Goal: Transaction & Acquisition: Book appointment/travel/reservation

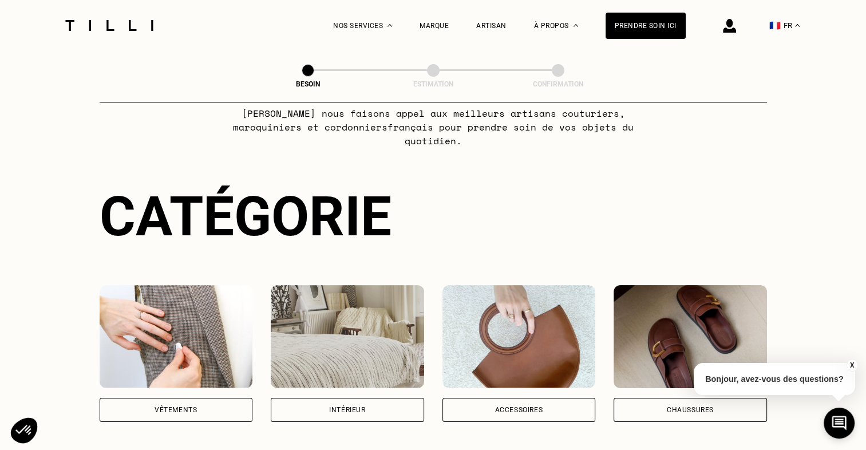
scroll to position [152, 0]
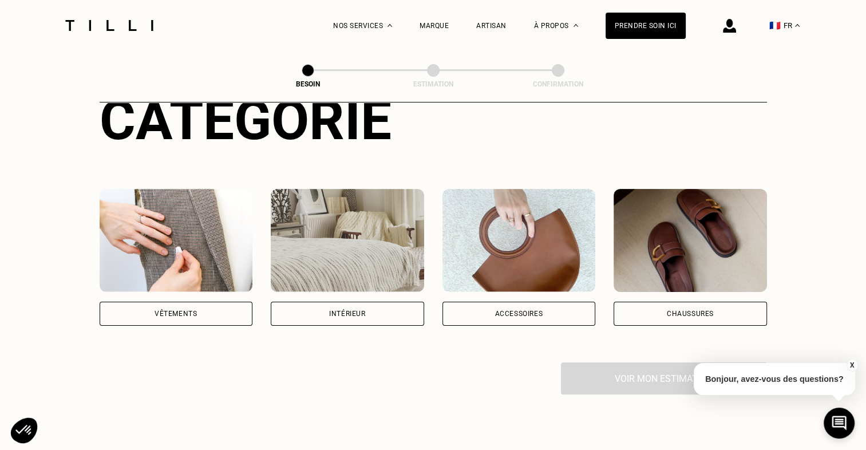
click at [690, 310] on div "Chaussures" at bounding box center [690, 313] width 47 height 7
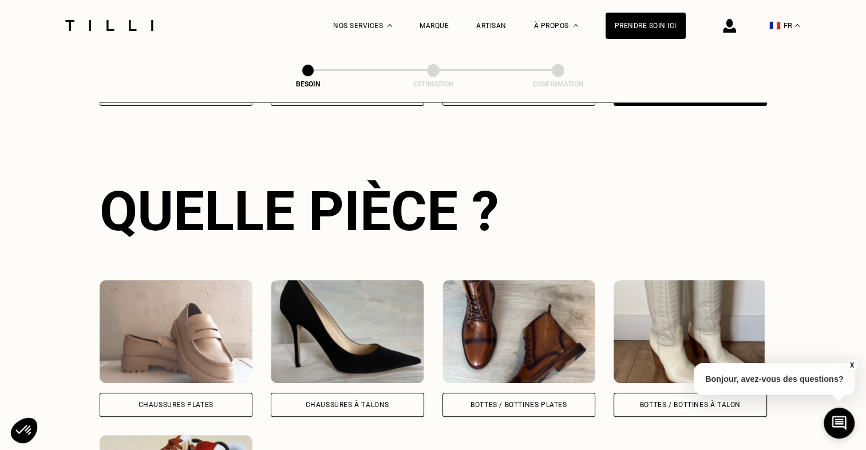
scroll to position [509, 0]
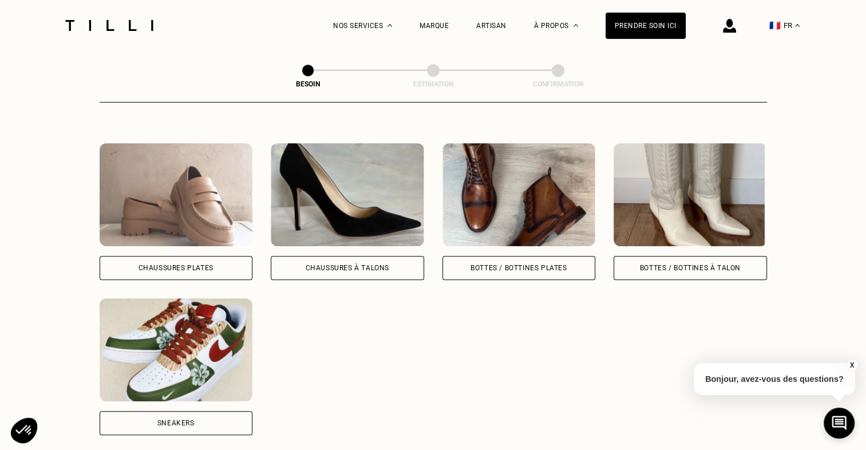
click at [201, 413] on div "Sneakers" at bounding box center [176, 423] width 153 height 24
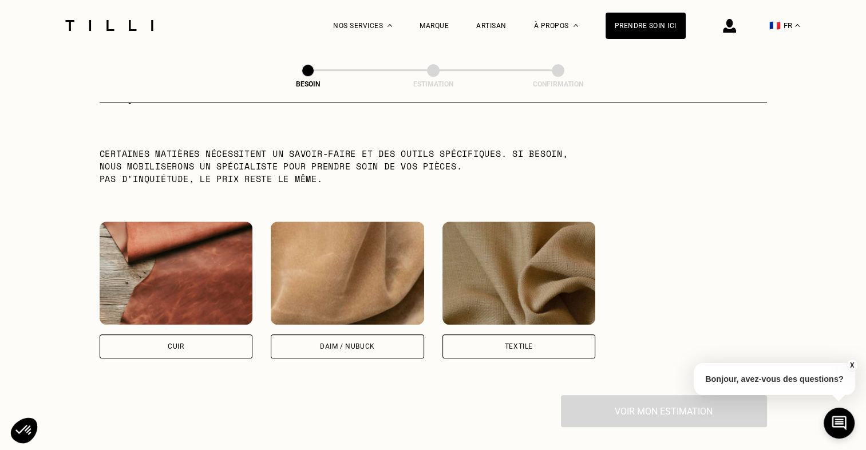
scroll to position [993, 0]
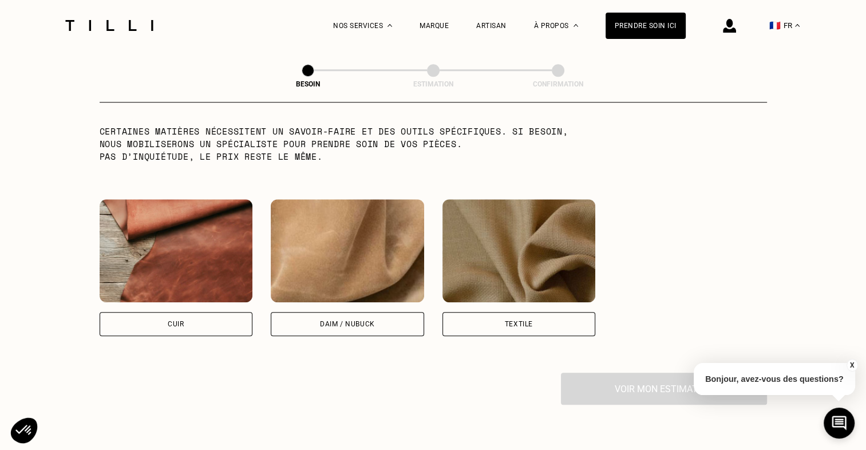
click at [221, 312] on div "Cuir" at bounding box center [176, 324] width 153 height 24
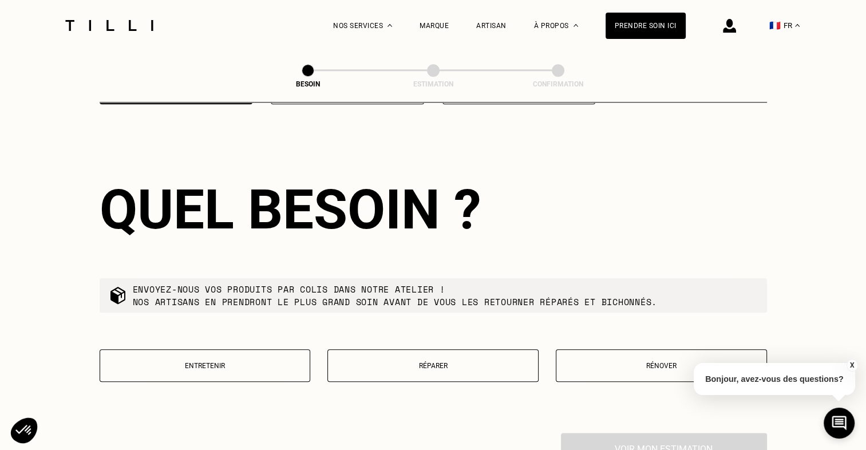
scroll to position [1228, 0]
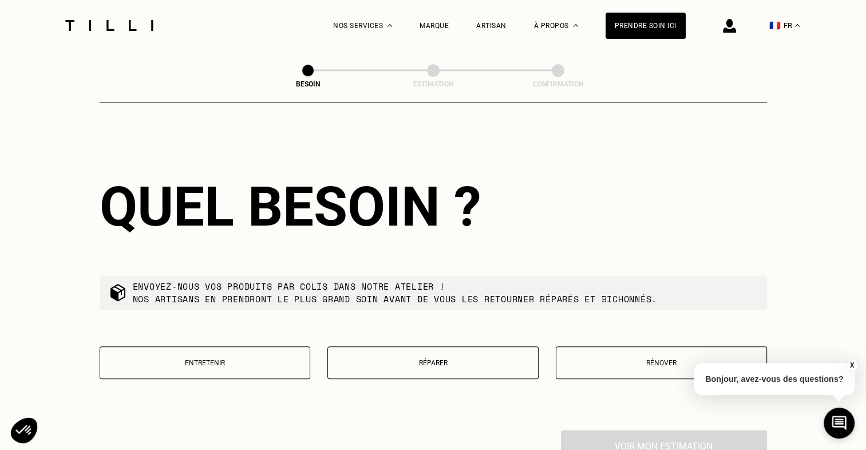
click at [493, 359] on p "Réparer" at bounding box center [433, 363] width 199 height 8
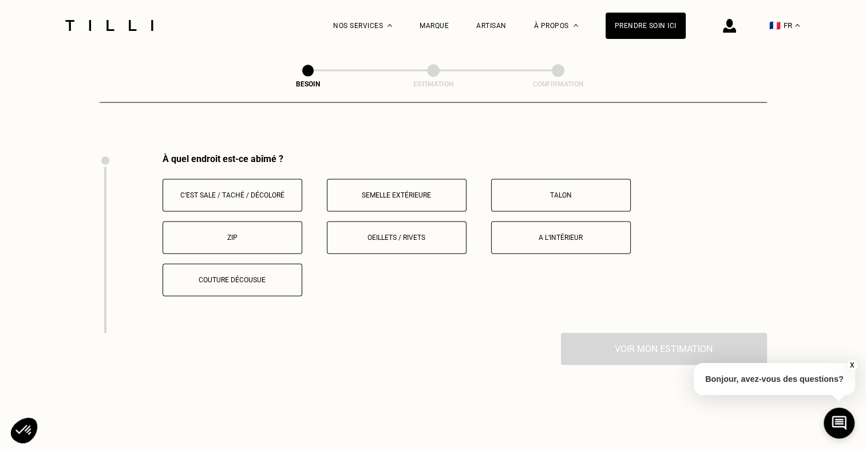
scroll to position [1522, 0]
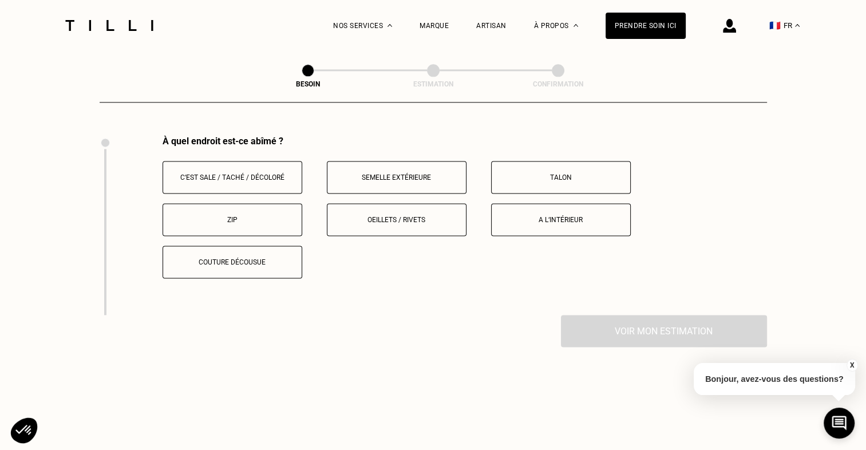
click at [429, 173] on p "Semelle extérieure" at bounding box center [396, 177] width 127 height 8
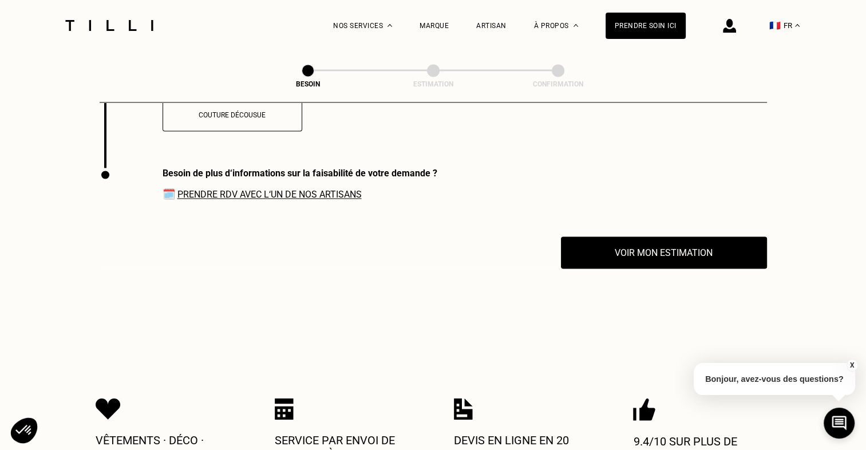
scroll to position [1701, 0]
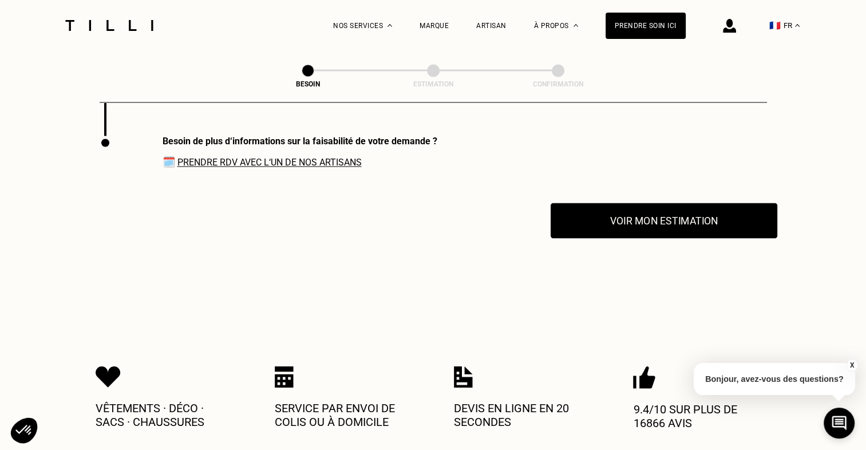
click at [646, 214] on button "Voir mon estimation" at bounding box center [664, 220] width 227 height 35
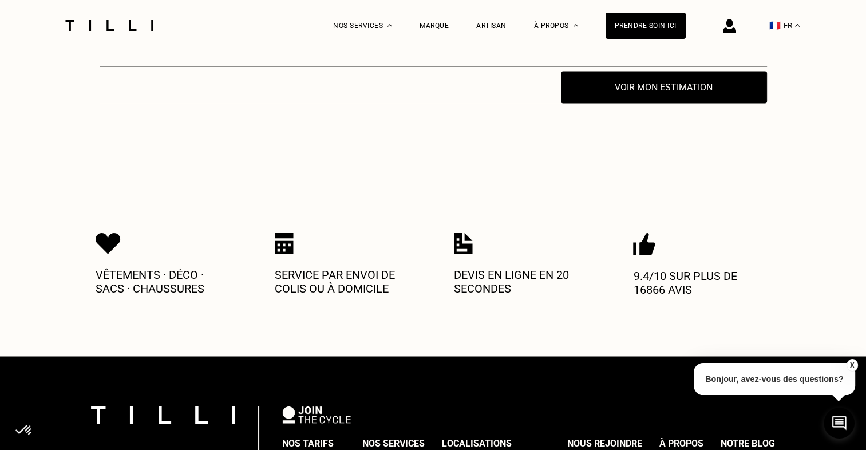
scroll to position [2007, 0]
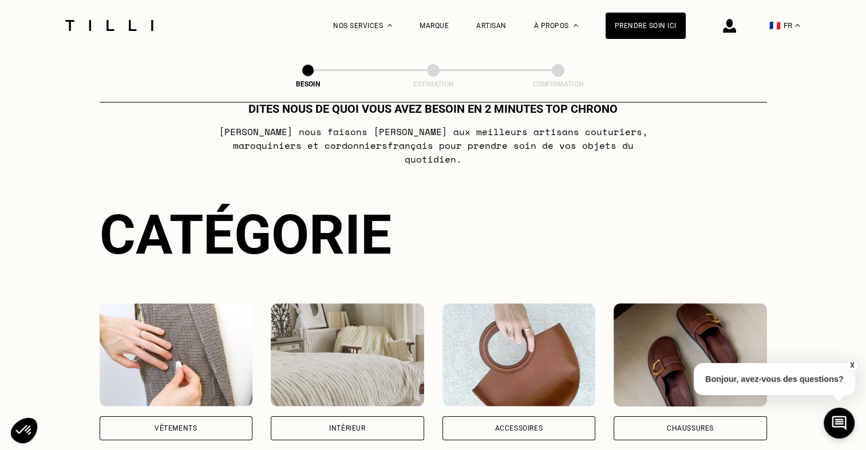
scroll to position [152, 0]
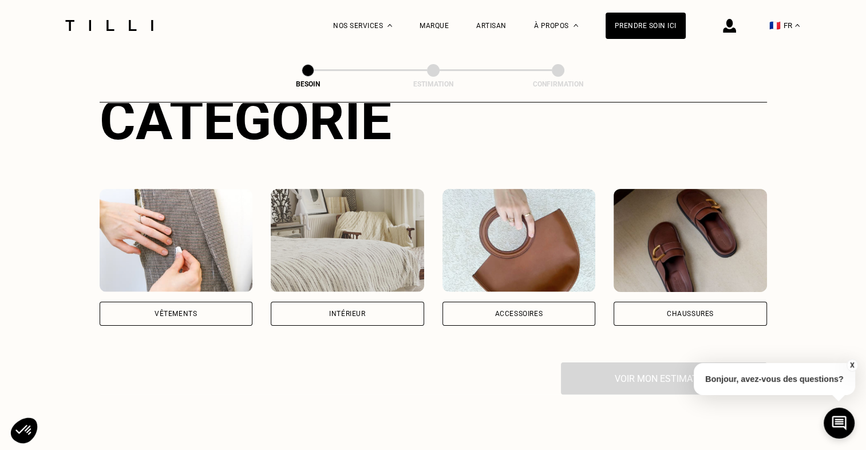
click at [217, 302] on div "Vêtements" at bounding box center [176, 314] width 153 height 24
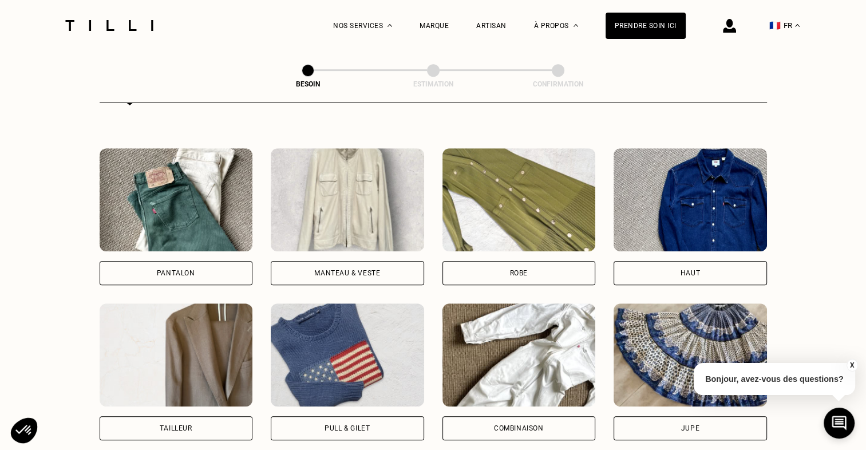
scroll to position [526, 0]
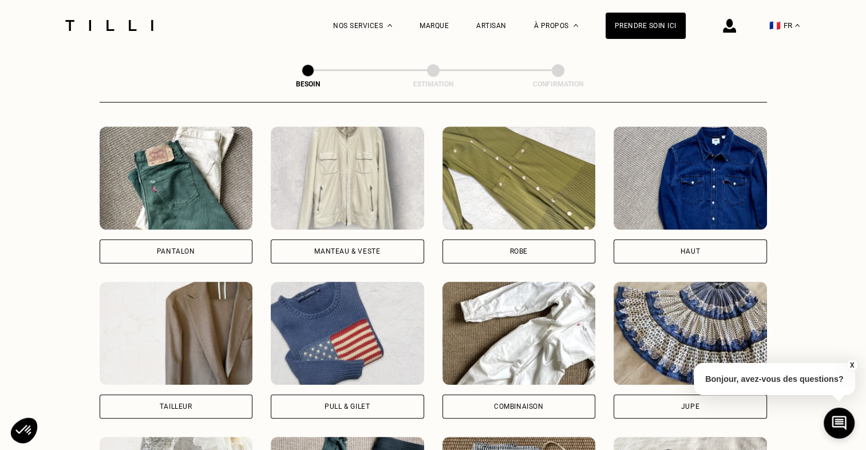
click at [192, 239] on div "Pantalon" at bounding box center [176, 251] width 153 height 24
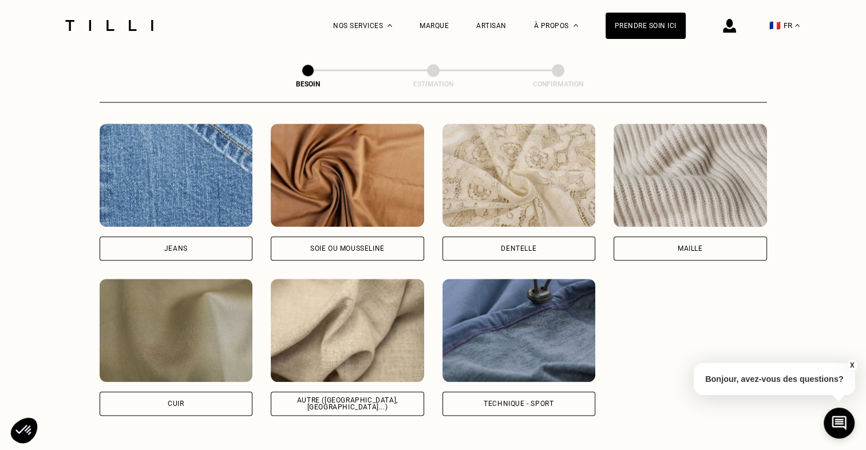
scroll to position [1225, 0]
click at [176, 244] on div "Jeans" at bounding box center [175, 247] width 23 height 7
select select "FR"
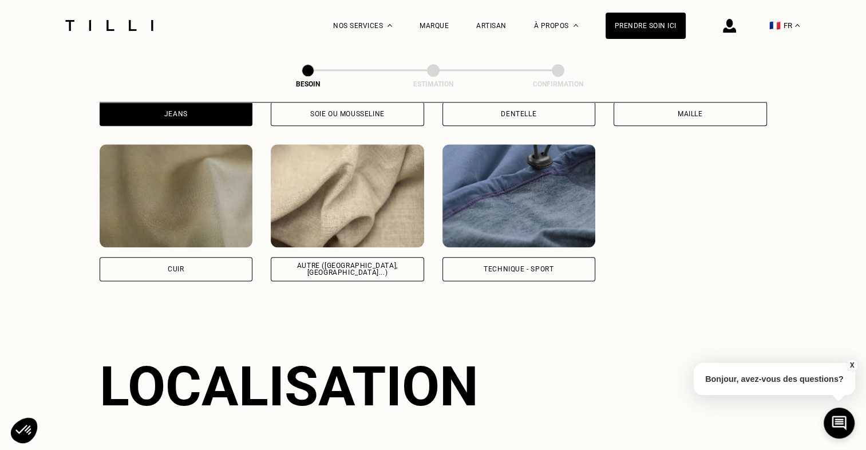
scroll to position [1538, 0]
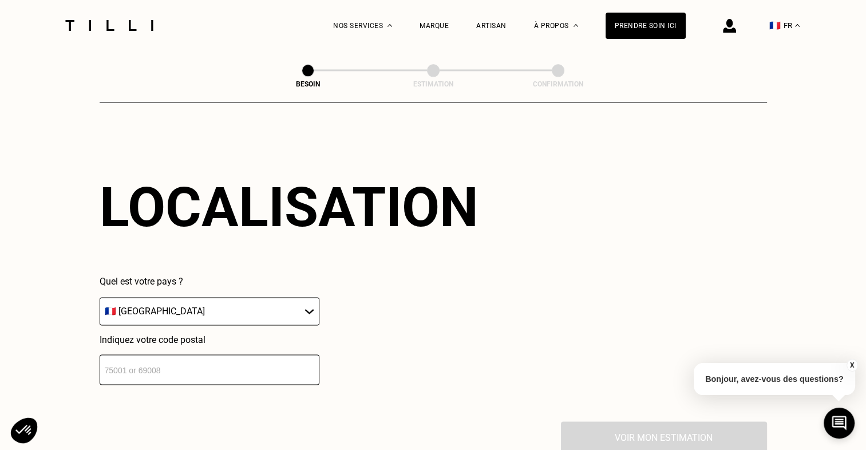
click at [232, 356] on input "number" at bounding box center [210, 369] width 220 height 30
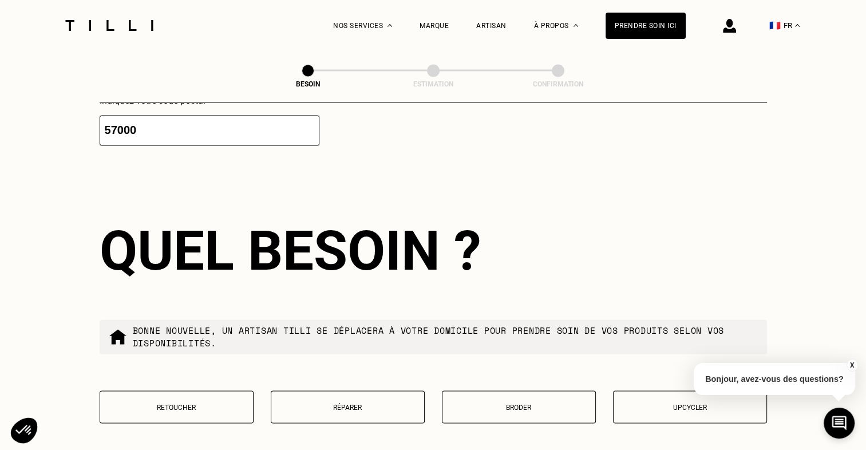
scroll to position [1823, 0]
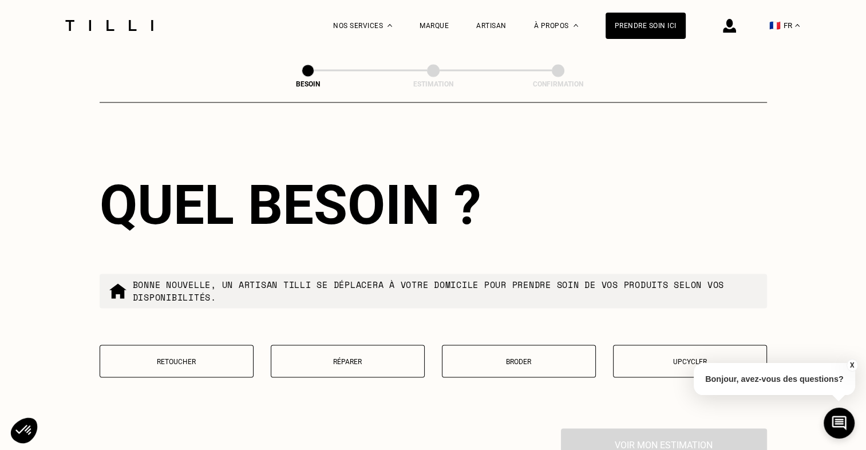
type input "57000"
click at [393, 363] on button "Réparer" at bounding box center [348, 361] width 154 height 33
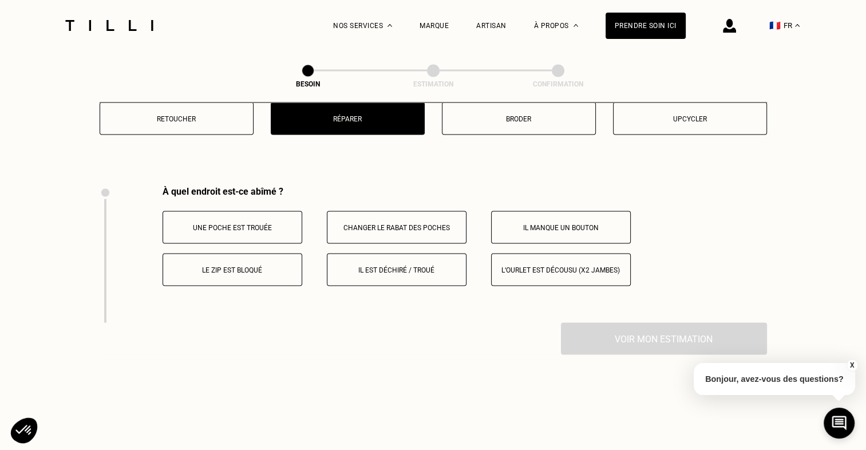
scroll to position [2117, 0]
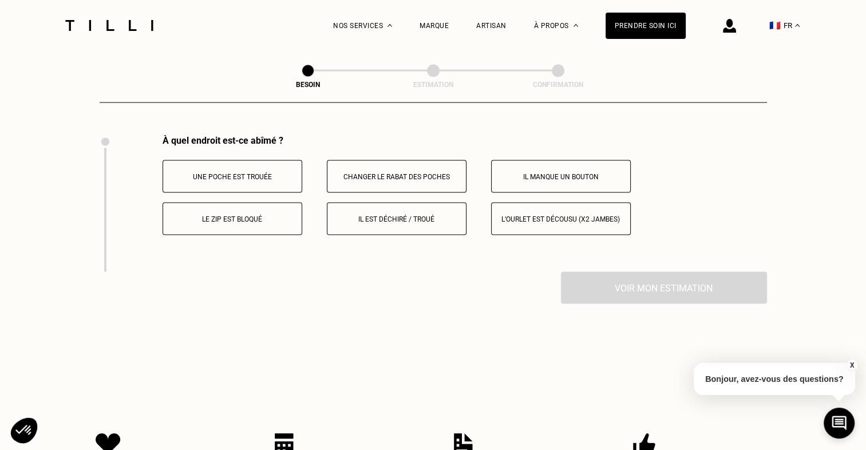
click at [419, 215] on p "Il est déchiré / troué" at bounding box center [396, 219] width 127 height 8
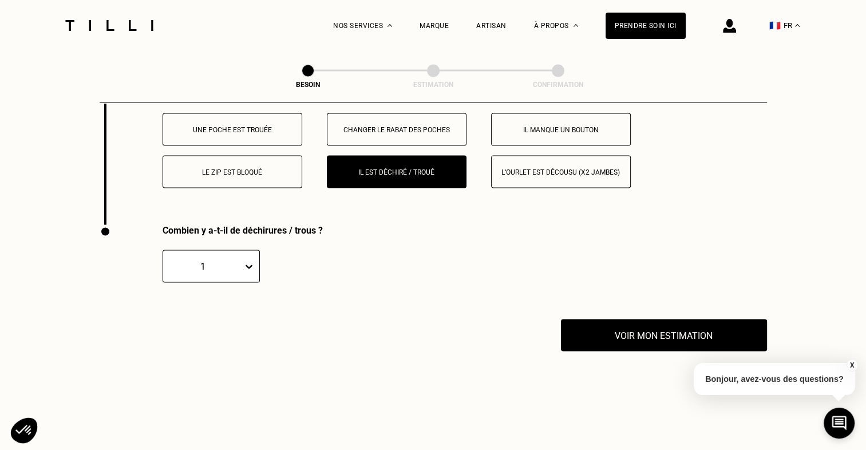
scroll to position [2253, 0]
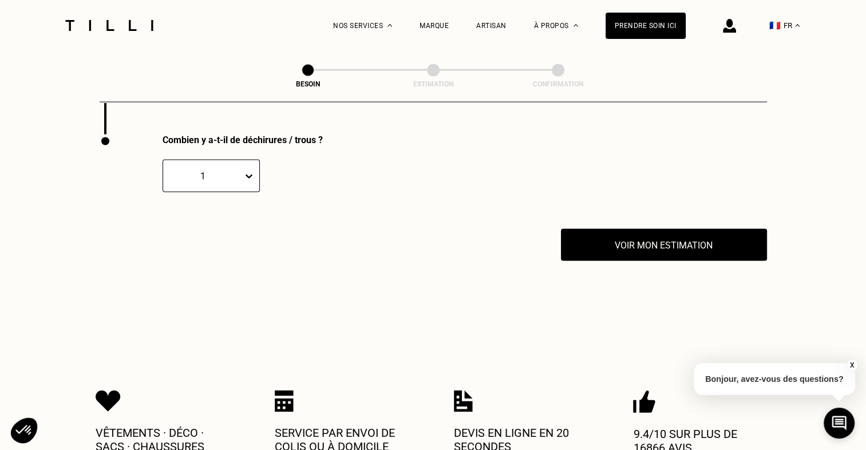
click at [232, 175] on div "1" at bounding box center [203, 176] width 68 height 11
click at [212, 230] on div "2" at bounding box center [211, 230] width 97 height 21
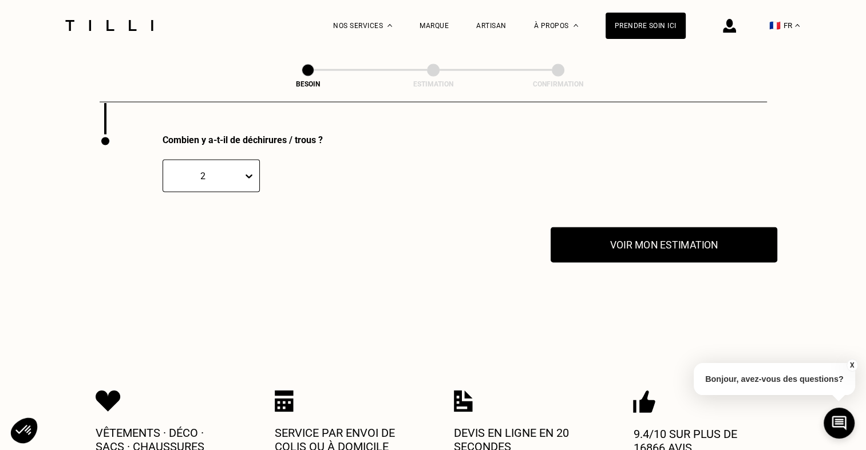
click at [649, 239] on button "Voir mon estimation" at bounding box center [664, 244] width 227 height 35
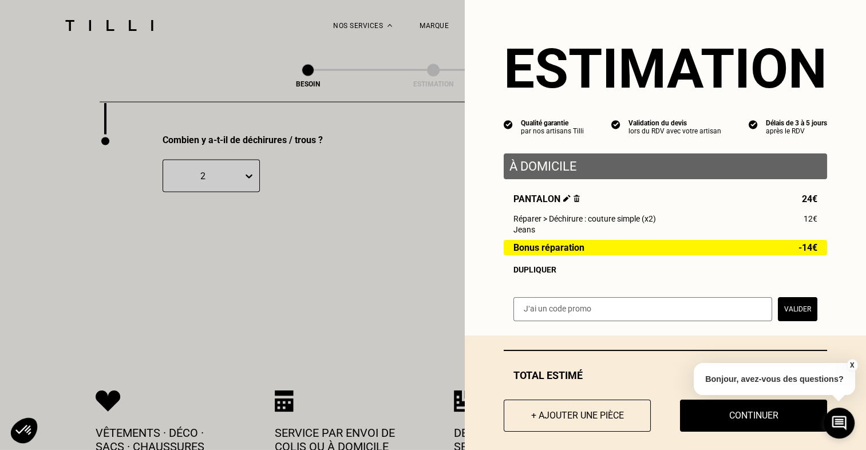
scroll to position [14, 0]
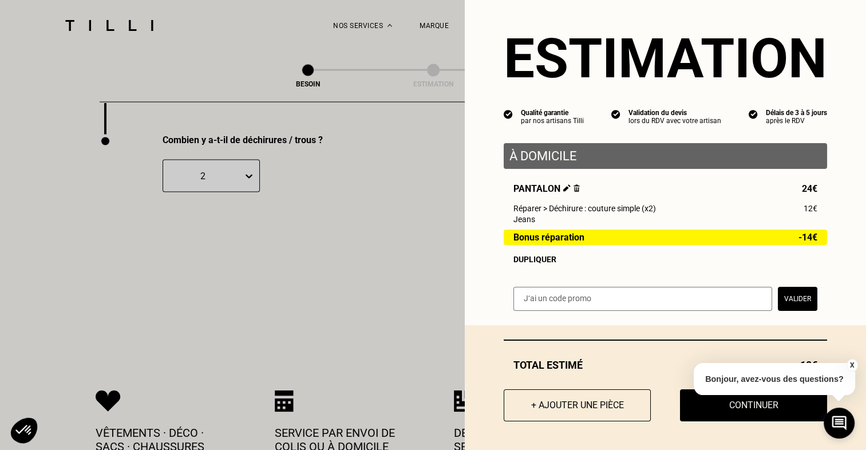
click at [850, 365] on button "X" at bounding box center [851, 365] width 11 height 13
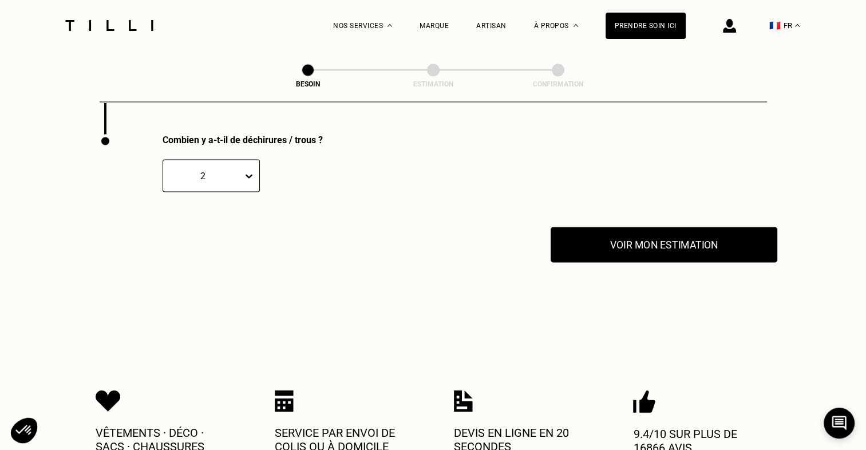
click at [683, 243] on button "Voir mon estimation" at bounding box center [664, 244] width 227 height 35
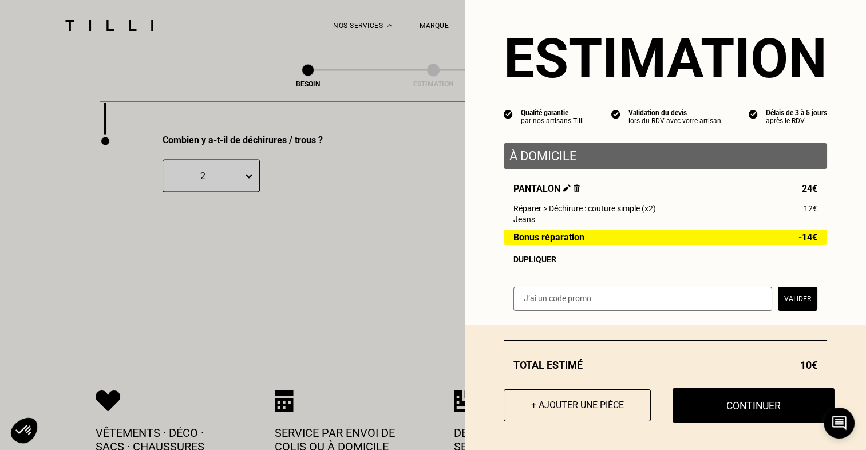
click at [728, 405] on button "Continuer" at bounding box center [754, 405] width 162 height 35
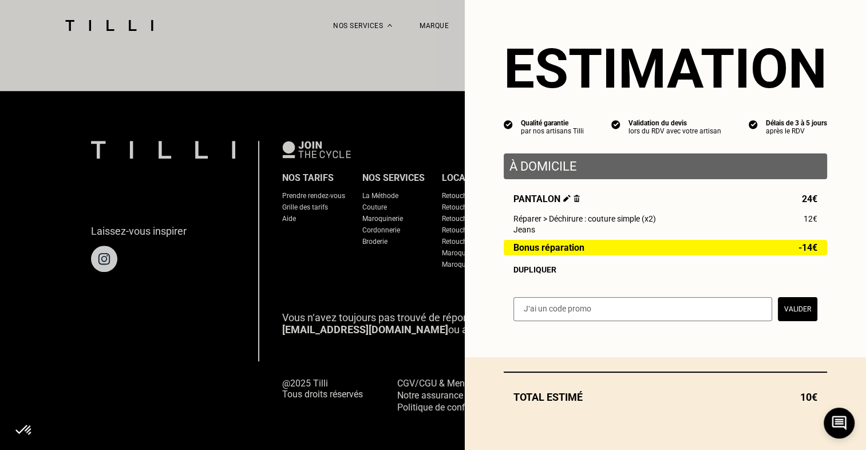
scroll to position [0, 0]
select select "FR"
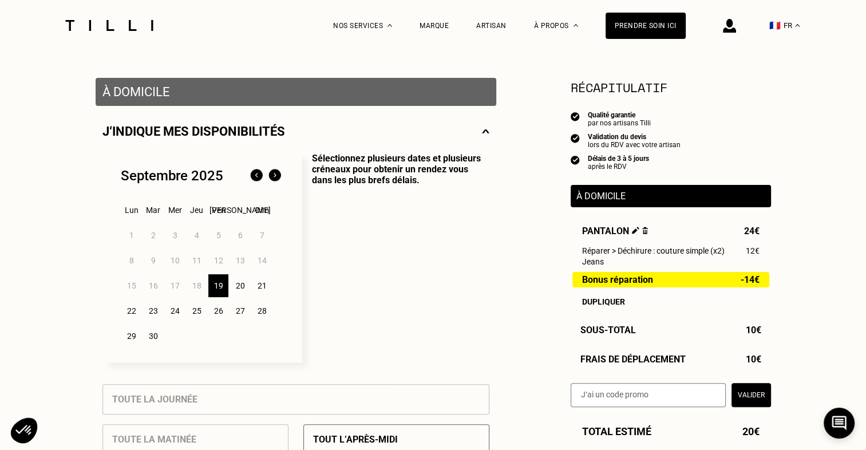
scroll to position [229, 0]
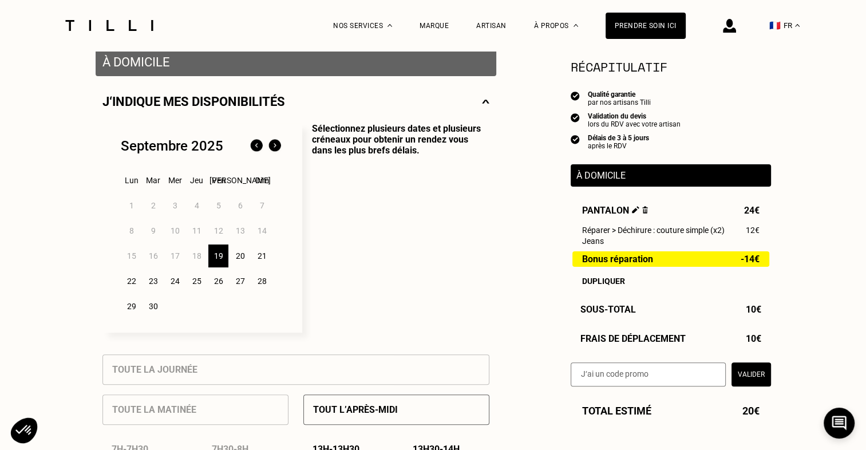
click at [172, 287] on div "24" at bounding box center [175, 281] width 20 height 23
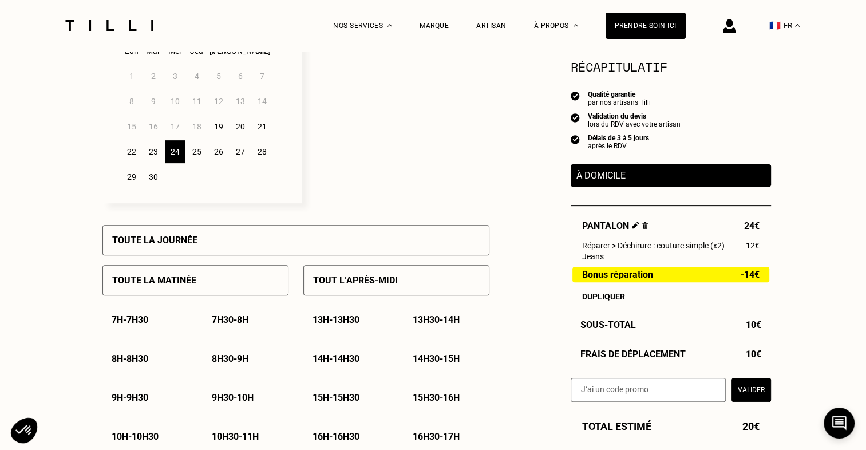
scroll to position [381, 0]
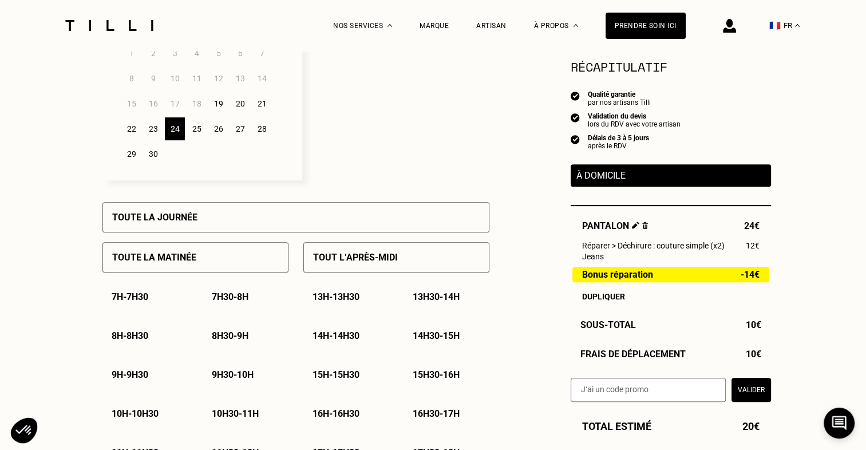
click at [347, 267] on div "Tout l’après-midi" at bounding box center [396, 257] width 186 height 30
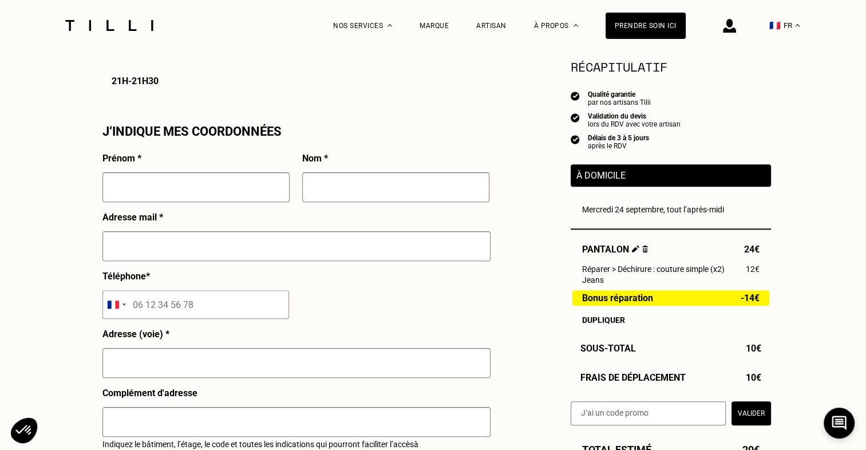
scroll to position [992, 0]
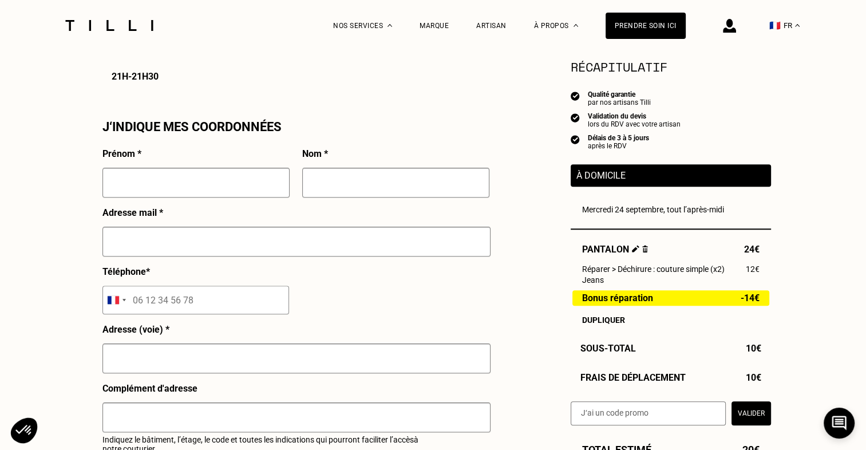
click at [201, 187] on input "text" at bounding box center [195, 183] width 187 height 30
type input "Sébastien"
click at [398, 198] on input "text" at bounding box center [395, 183] width 187 height 30
type input "Brisson"
click at [366, 249] on input "text" at bounding box center [296, 242] width 388 height 30
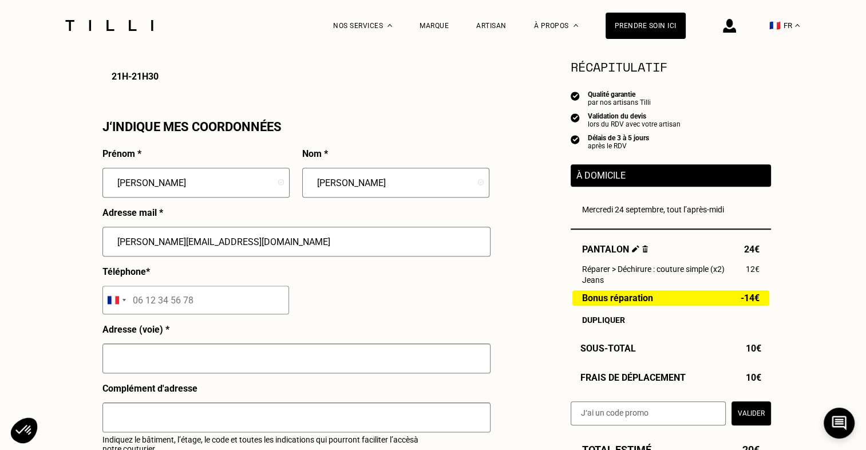
type input "sebastienvlad.brisson@outlook.fr"
click at [209, 307] on input "tel" at bounding box center [195, 300] width 187 height 29
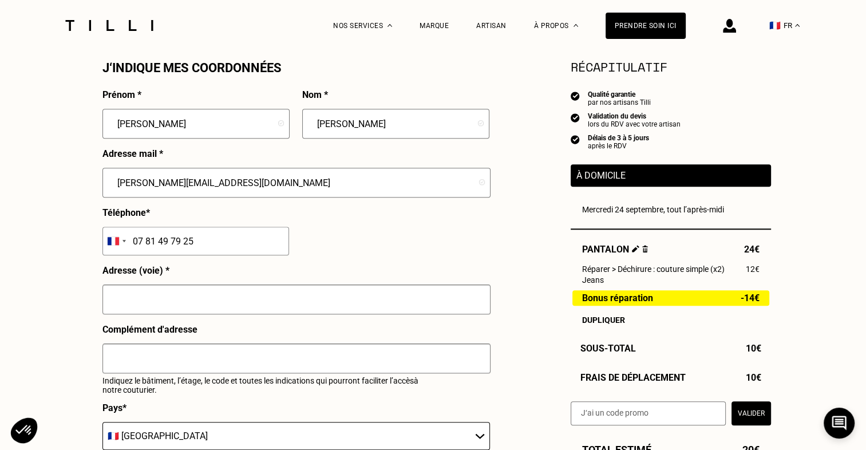
scroll to position [1145, 0]
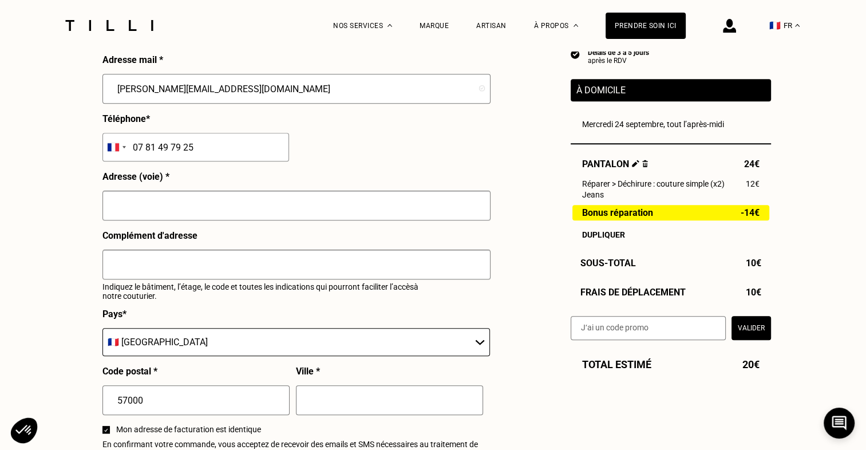
type input "07 81 49 79 25"
click at [232, 216] on input "text" at bounding box center [296, 206] width 388 height 30
type input "53b rue Lothaire"
click at [240, 350] on select "🇩🇪 Allemagne 🇦🇹 Autriche 🇧🇪 Belgique 🇧🇬 Bulgarie 🇨🇾 Chypre 🇭🇷 Croatie 🇩🇰 Danema…" at bounding box center [296, 342] width 388 height 28
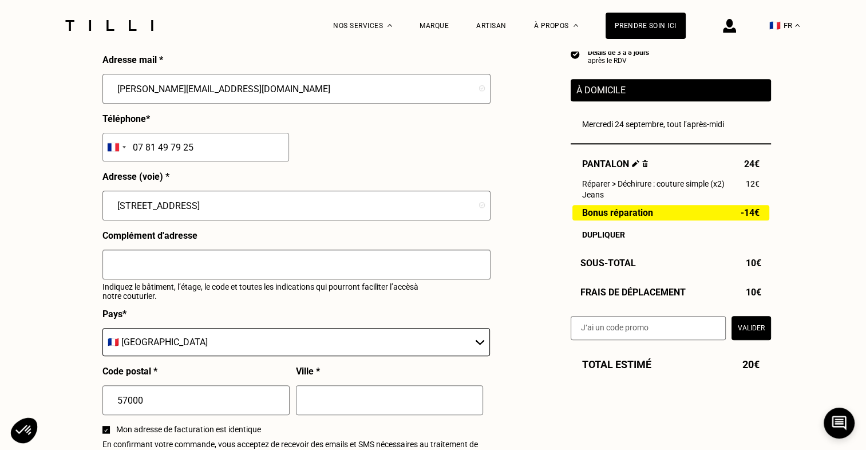
scroll to position [1297, 0]
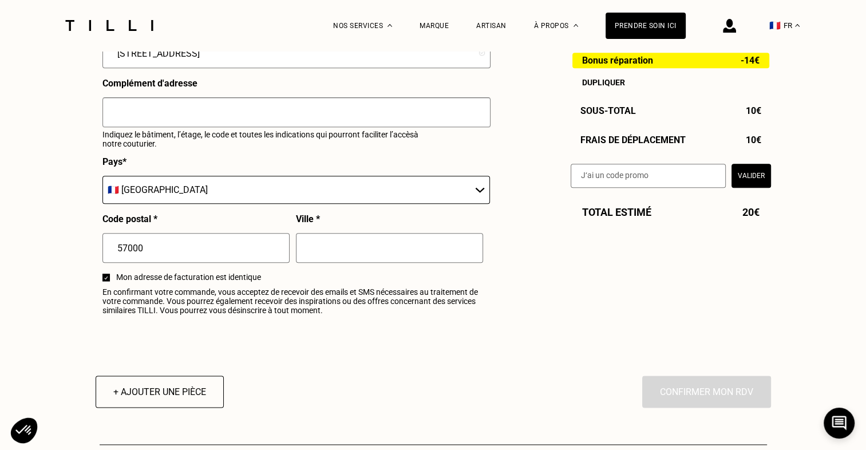
click at [392, 242] on input "text" at bounding box center [389, 248] width 187 height 30
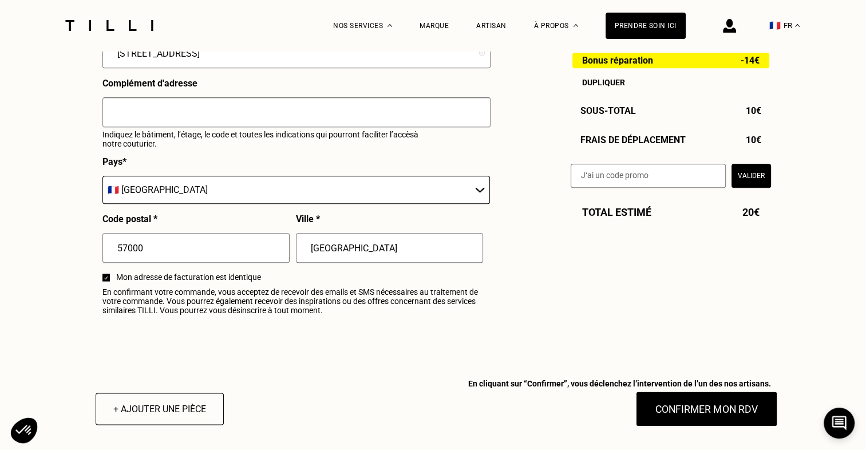
type input "Metz"
click at [694, 417] on button "Confirmer mon RDV" at bounding box center [706, 408] width 142 height 35
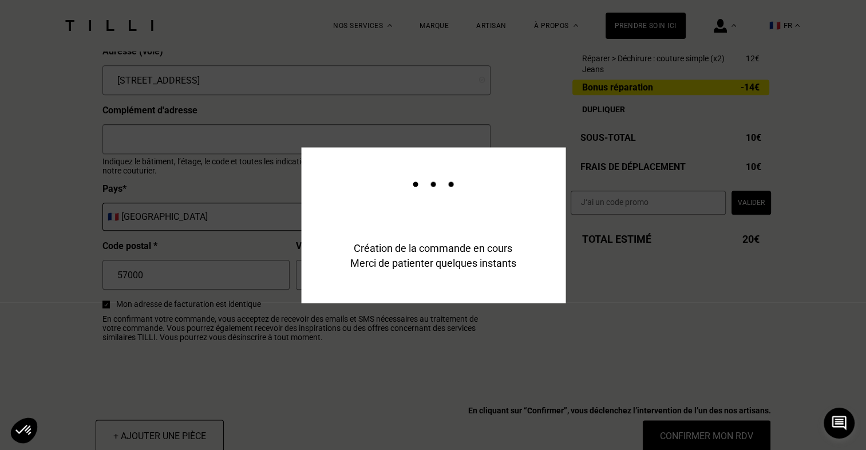
scroll to position [1325, 0]
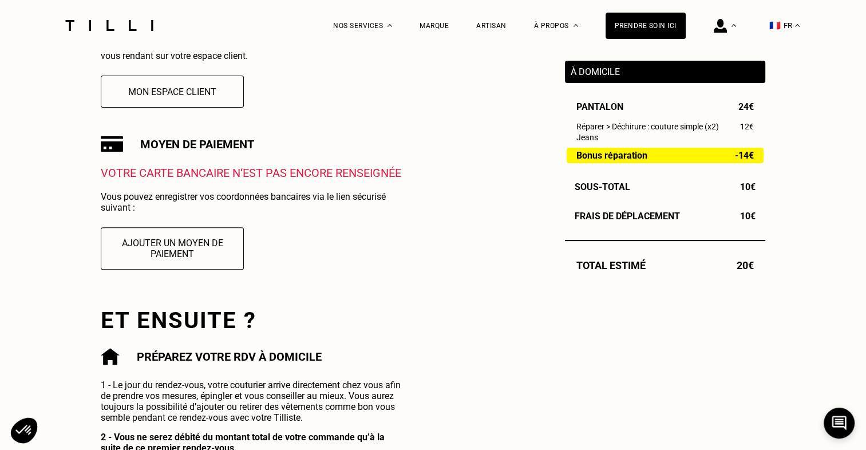
scroll to position [76, 0]
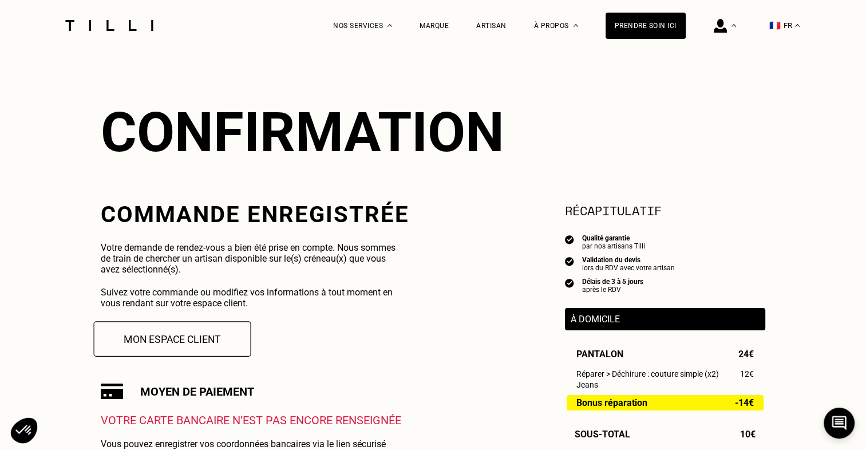
click at [214, 345] on button "Mon espace client" at bounding box center [172, 338] width 157 height 35
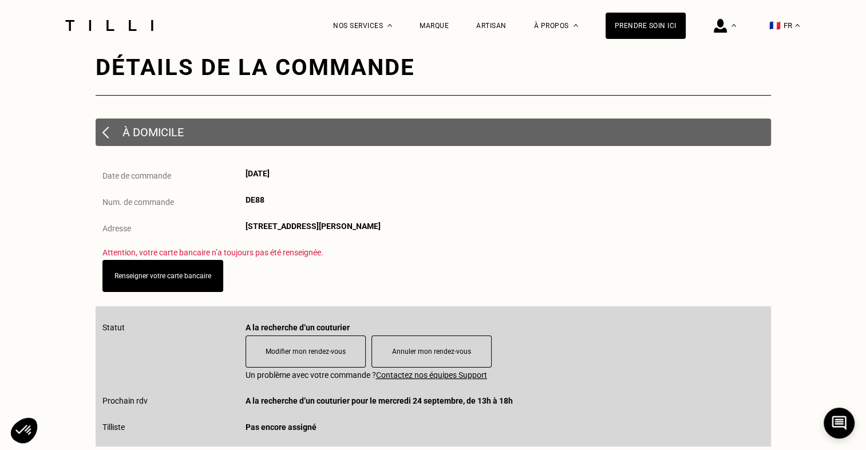
scroll to position [76, 0]
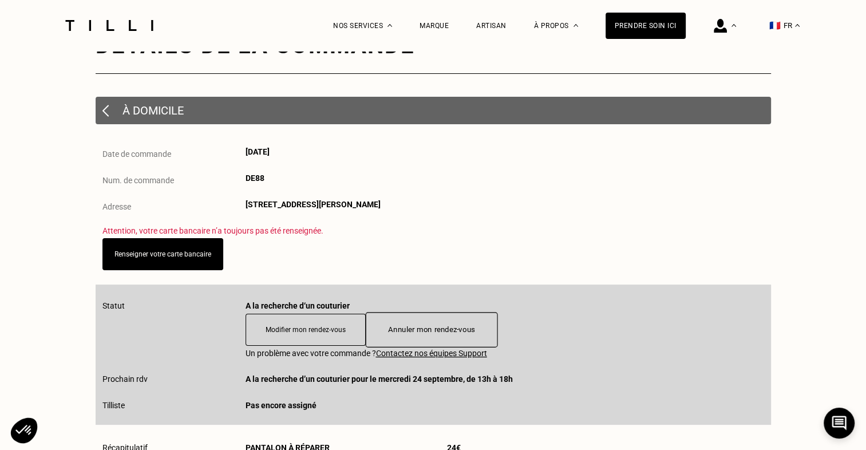
click at [428, 333] on button "Annuler mon rendez-vous" at bounding box center [431, 329] width 132 height 35
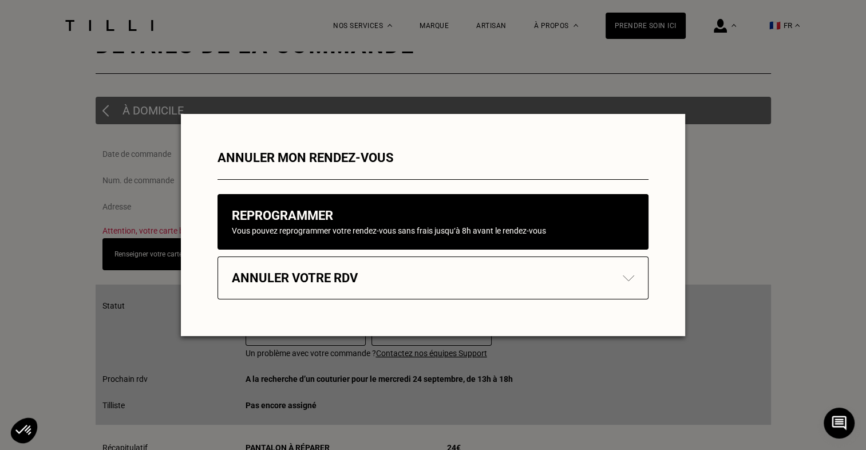
click at [397, 276] on div "Annuler votre rdv" at bounding box center [433, 278] width 402 height 14
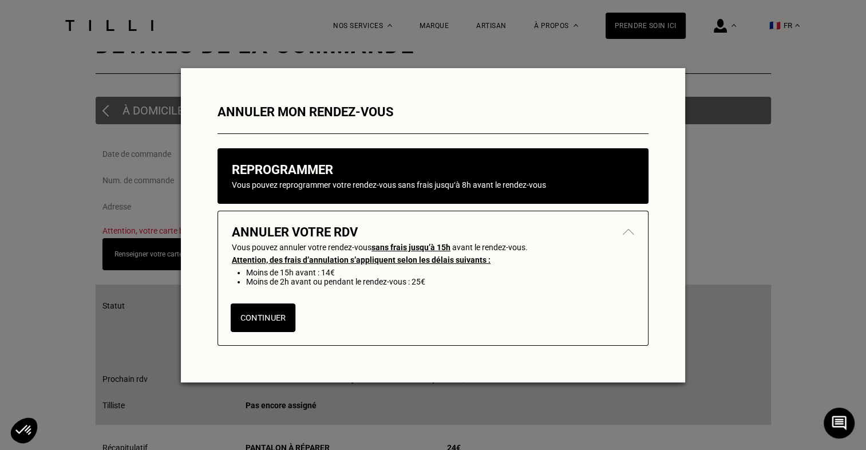
click at [266, 317] on button "Continuer" at bounding box center [263, 317] width 65 height 29
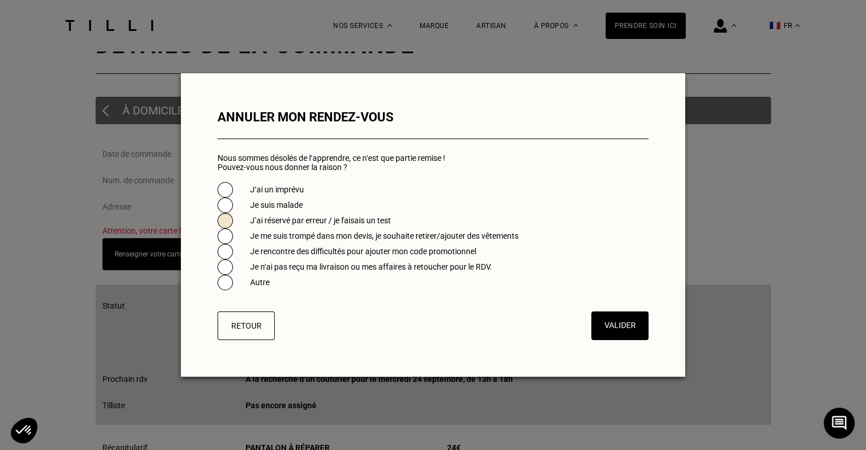
click at [224, 218] on span at bounding box center [225, 220] width 15 height 15
click at [593, 322] on button "Valider" at bounding box center [620, 326] width 60 height 30
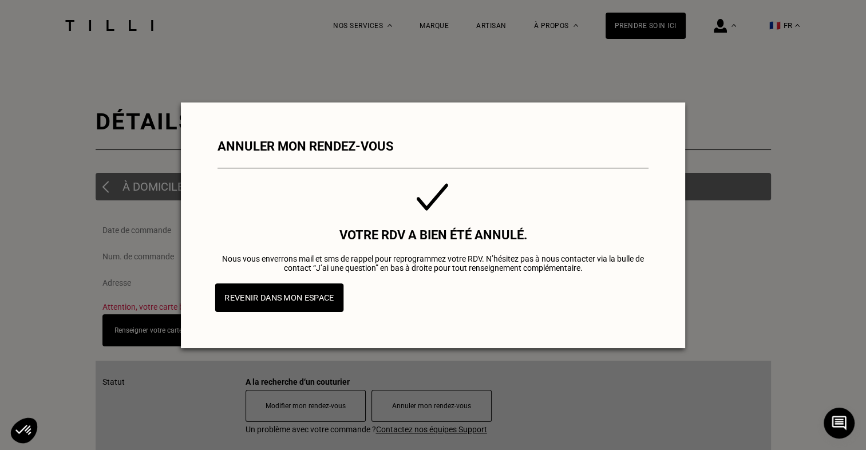
click at [298, 294] on button "Revenir dans mon espace" at bounding box center [279, 297] width 129 height 29
